Goal: Transaction & Acquisition: Purchase product/service

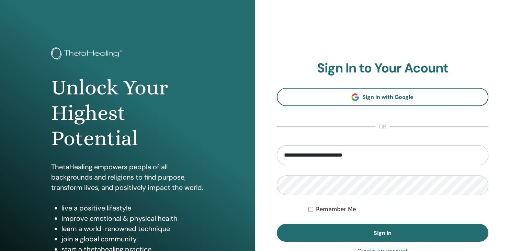
type input "**********"
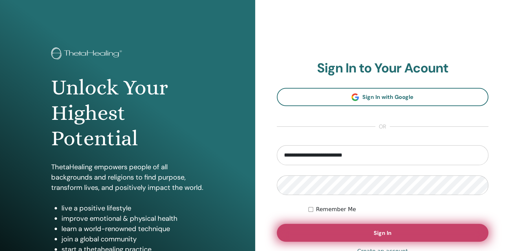
click at [371, 230] on button "Sign In" at bounding box center [383, 233] width 212 height 18
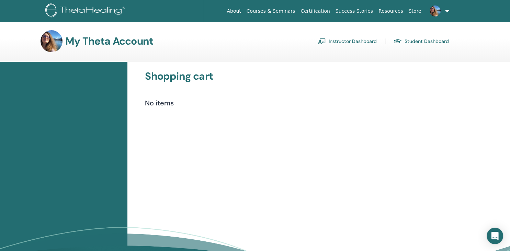
click at [341, 38] on link "Instructor Dashboard" at bounding box center [347, 41] width 59 height 11
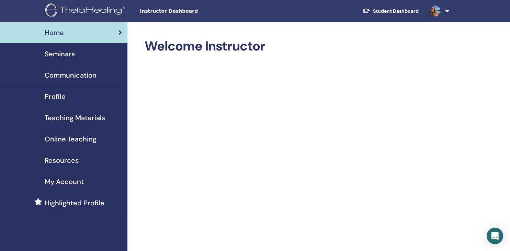
click at [57, 54] on span "Seminars" at bounding box center [60, 54] width 30 height 10
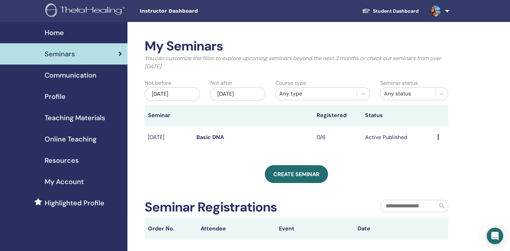
click at [83, 143] on span "Online Teaching" at bounding box center [71, 139] width 52 height 10
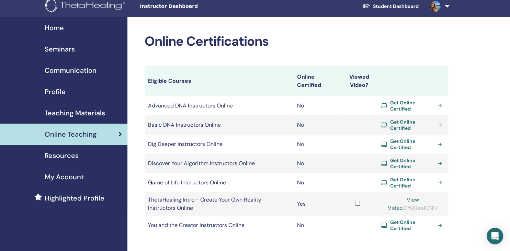
scroll to position [4, 0]
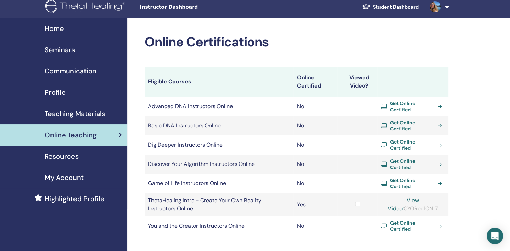
click at [405, 180] on span "Get Online Certified" at bounding box center [412, 183] width 45 height 12
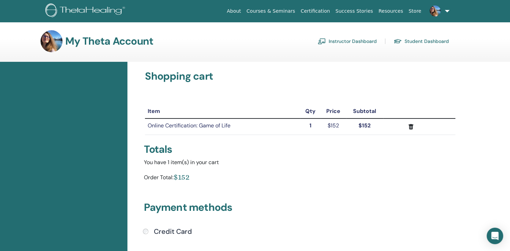
drag, startPoint x: 505, startPoint y: 100, endPoint x: 508, endPoint y: 102, distance: 4.1
click at [508, 102] on html "About Courses & Seminars Certification Success Stories Resources Store IR Iryna…" at bounding box center [255, 125] width 510 height 251
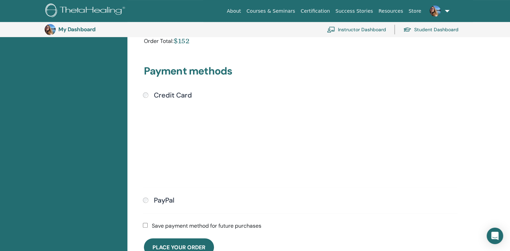
scroll to position [153, 0]
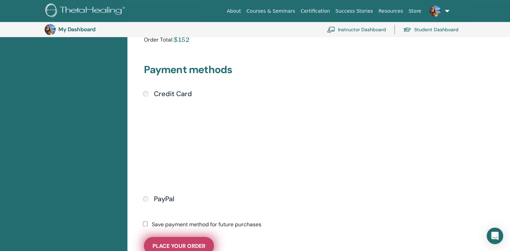
click at [189, 245] on span "Place Your Order" at bounding box center [179, 245] width 53 height 7
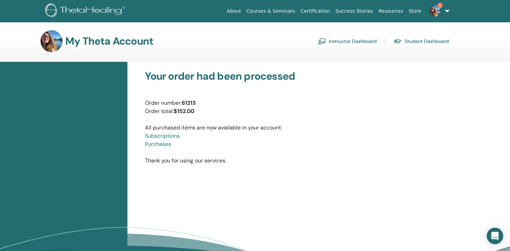
click at [328, 149] on div "Your order had been processed Order number: 61213 Order total: $152.00 All purc…" at bounding box center [300, 117] width 321 height 95
click at [435, 10] on img at bounding box center [435, 10] width 11 height 11
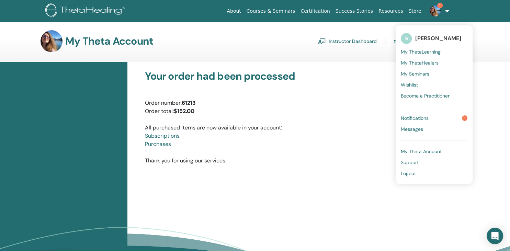
click at [420, 118] on span "Notifications" at bounding box center [415, 118] width 28 height 6
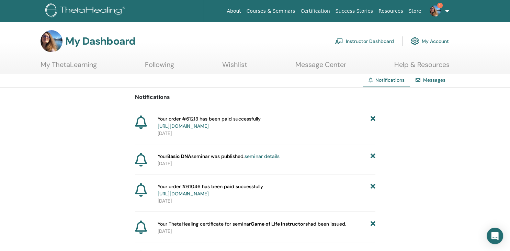
click at [440, 12] on img at bounding box center [435, 10] width 11 height 11
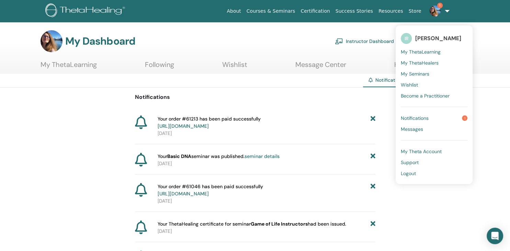
click at [422, 120] on span "Notifications" at bounding box center [415, 118] width 28 height 6
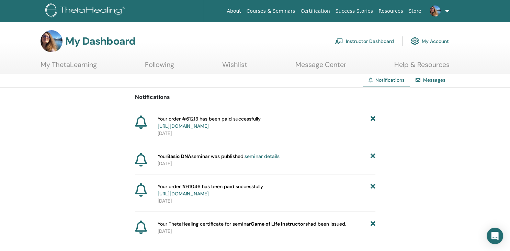
click at [436, 77] on link "Messages" at bounding box center [434, 80] width 22 height 6
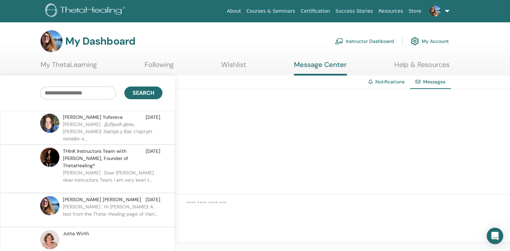
click at [386, 79] on link "Notifications" at bounding box center [389, 82] width 29 height 6
